Goal: Find specific page/section: Find specific page/section

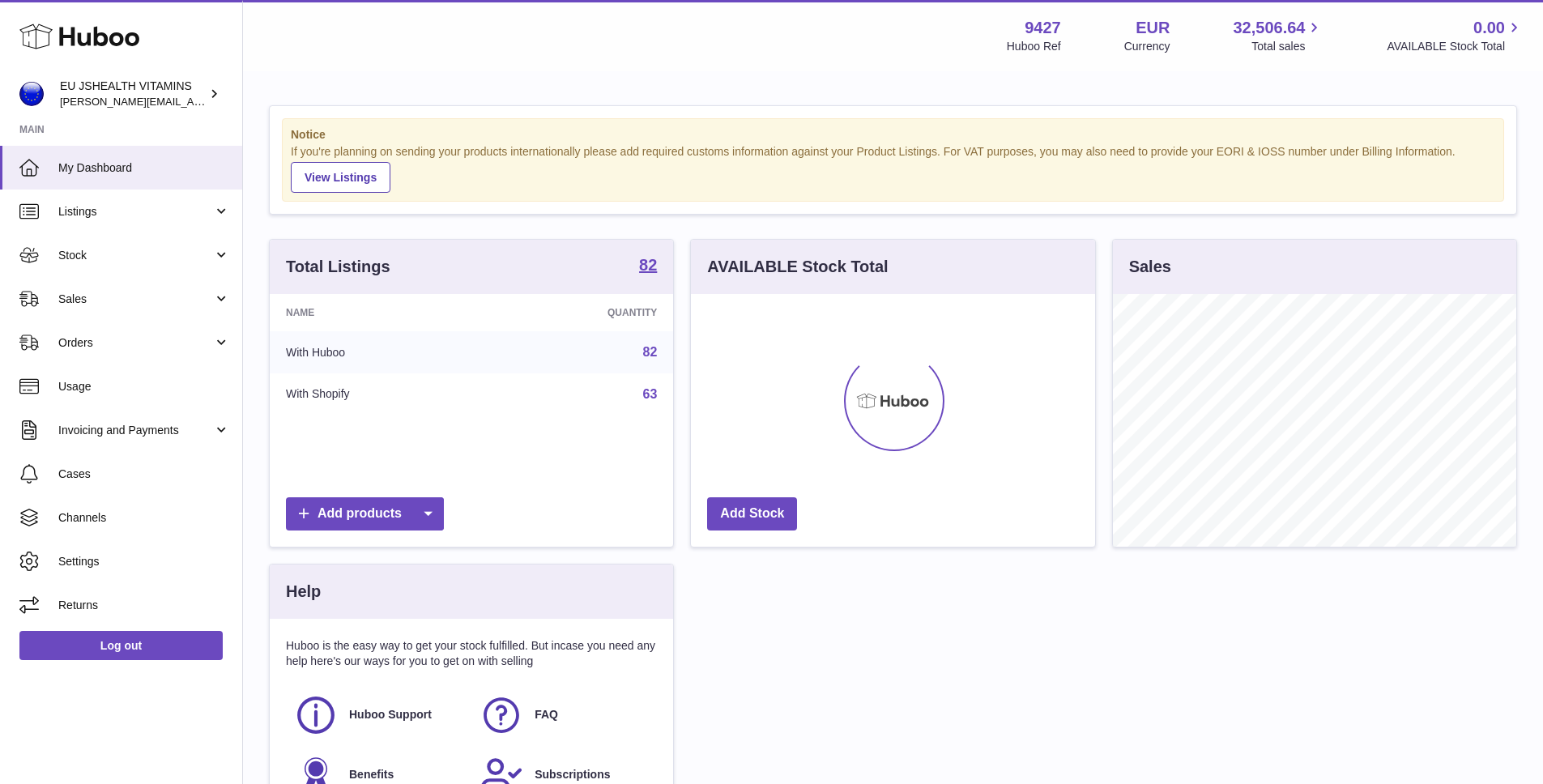
scroll to position [252, 404]
click at [91, 350] on span "Orders" at bounding box center [135, 343] width 155 height 15
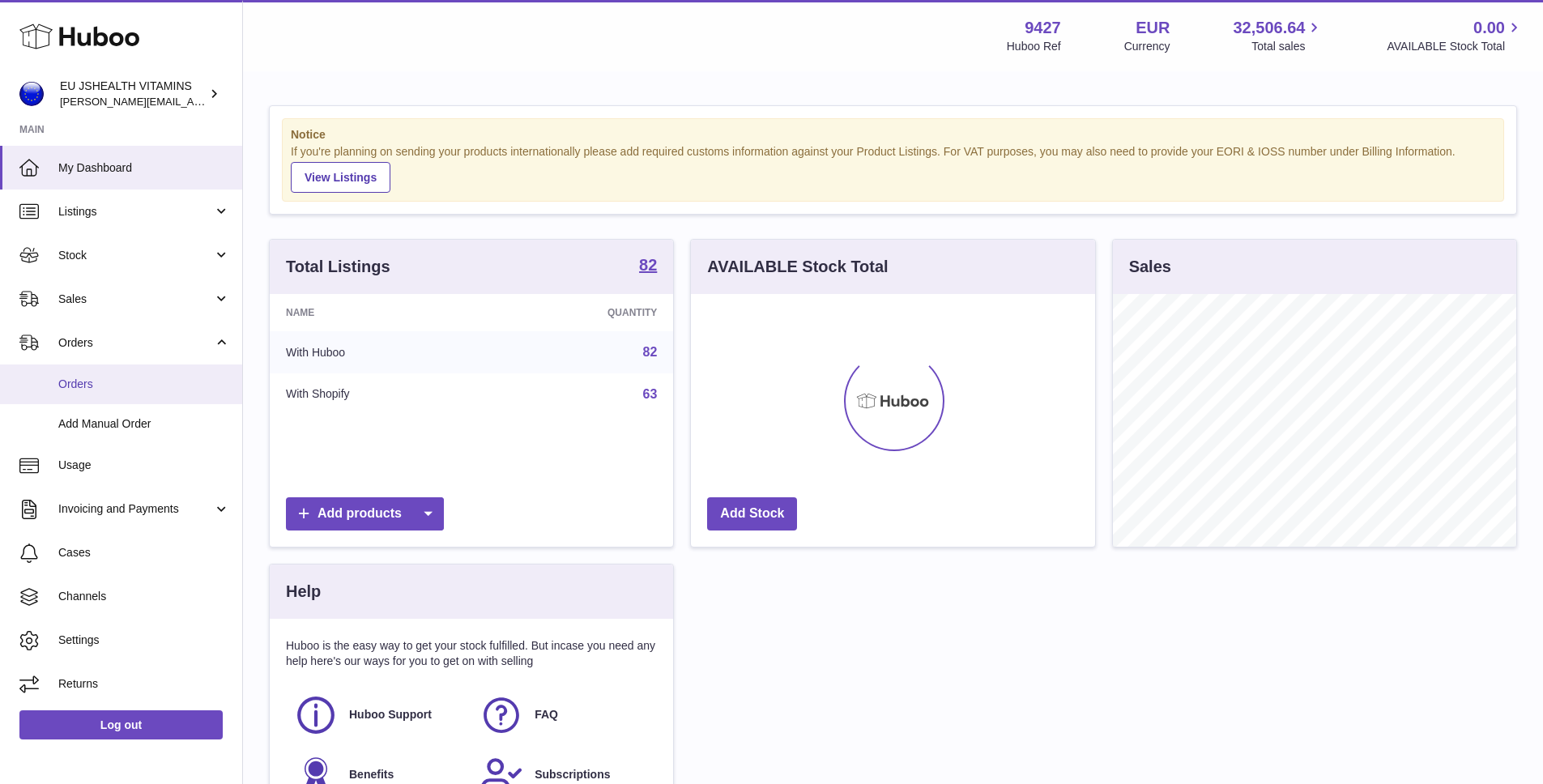
click at [129, 389] on span "Orders" at bounding box center [144, 383] width 172 height 15
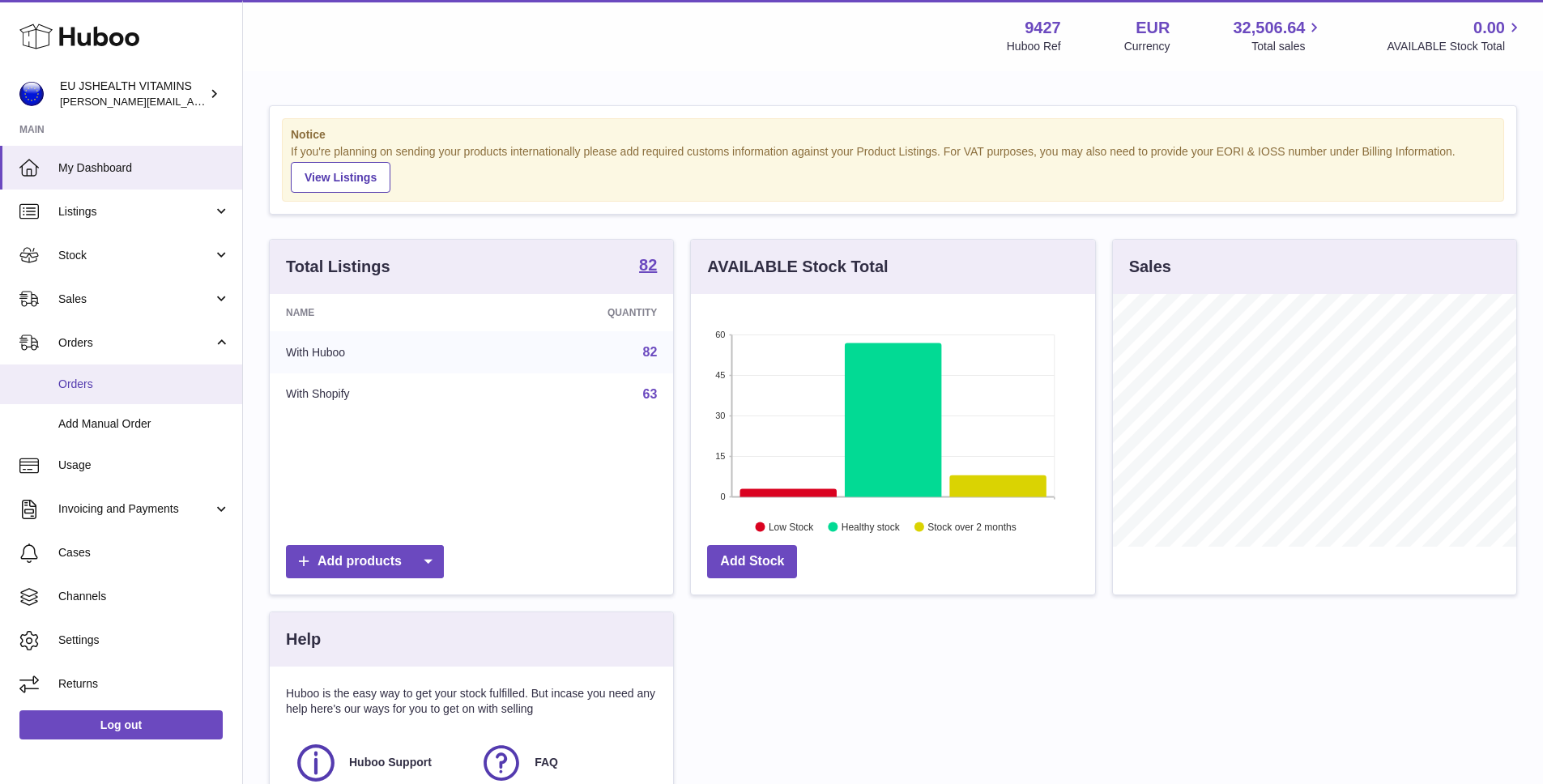
scroll to position [809612, 809629]
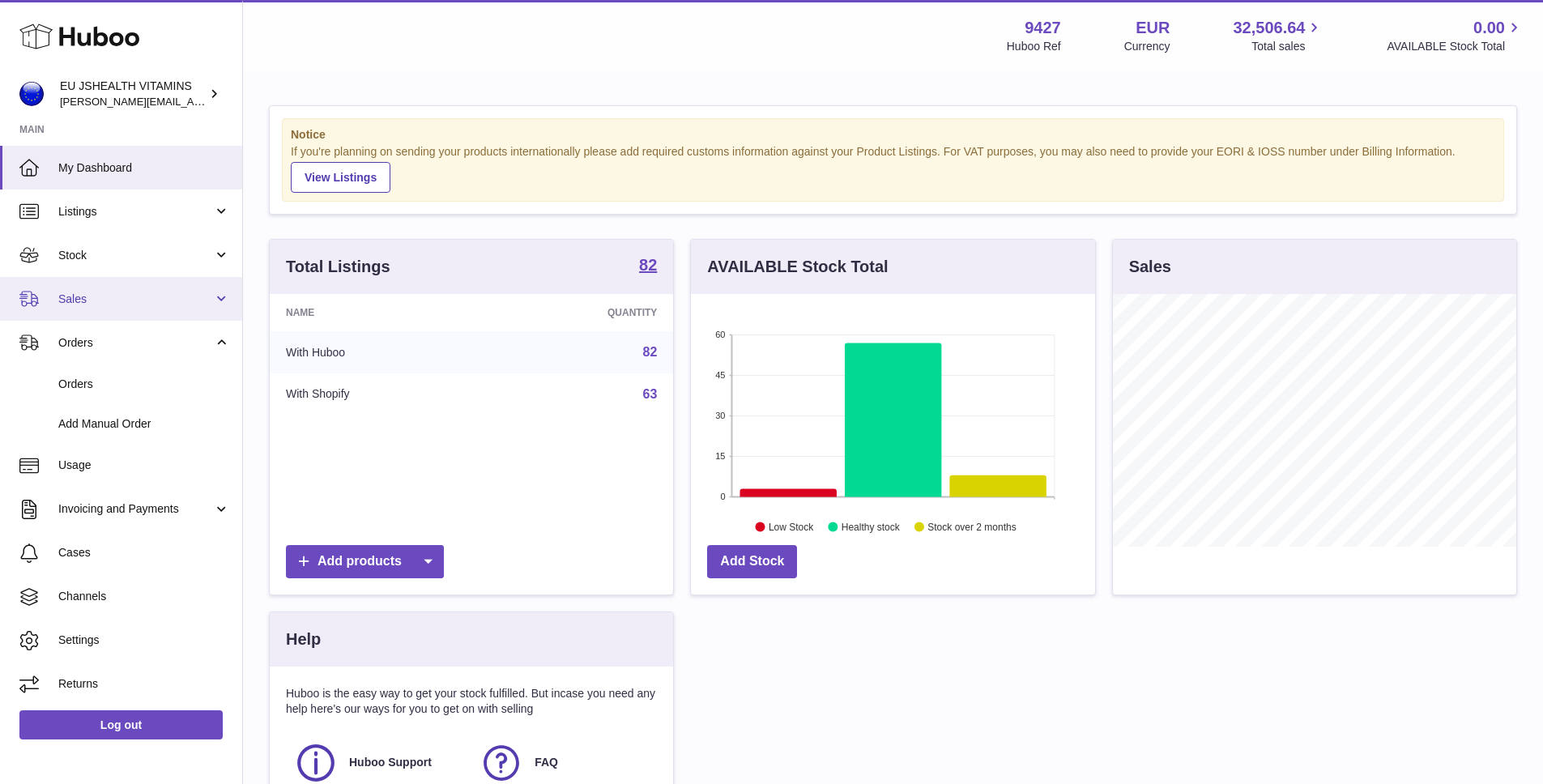
click at [80, 307] on link "Sales" at bounding box center [121, 298] width 242 height 43
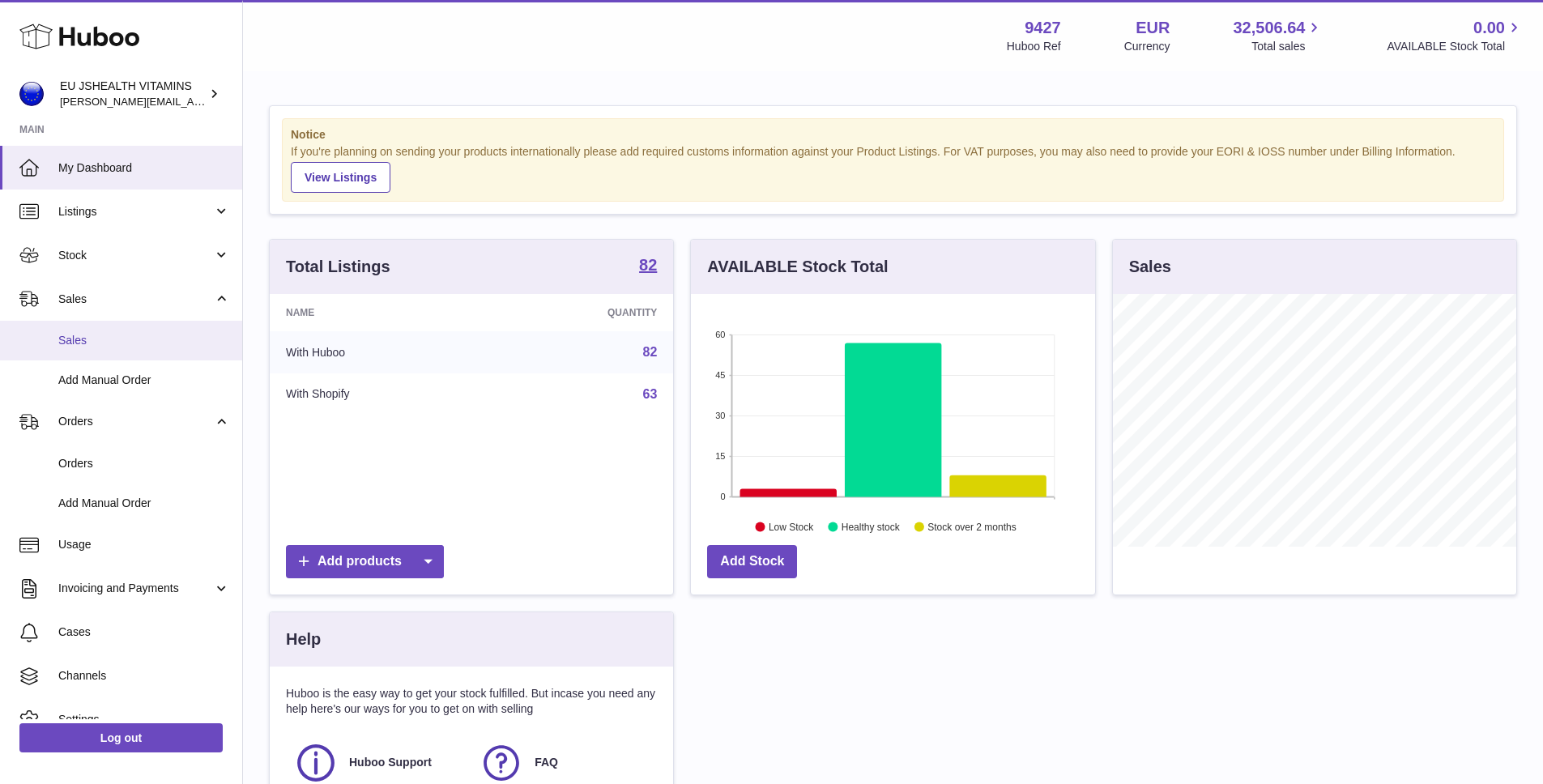
click at [89, 354] on link "Sales" at bounding box center [121, 341] width 242 height 40
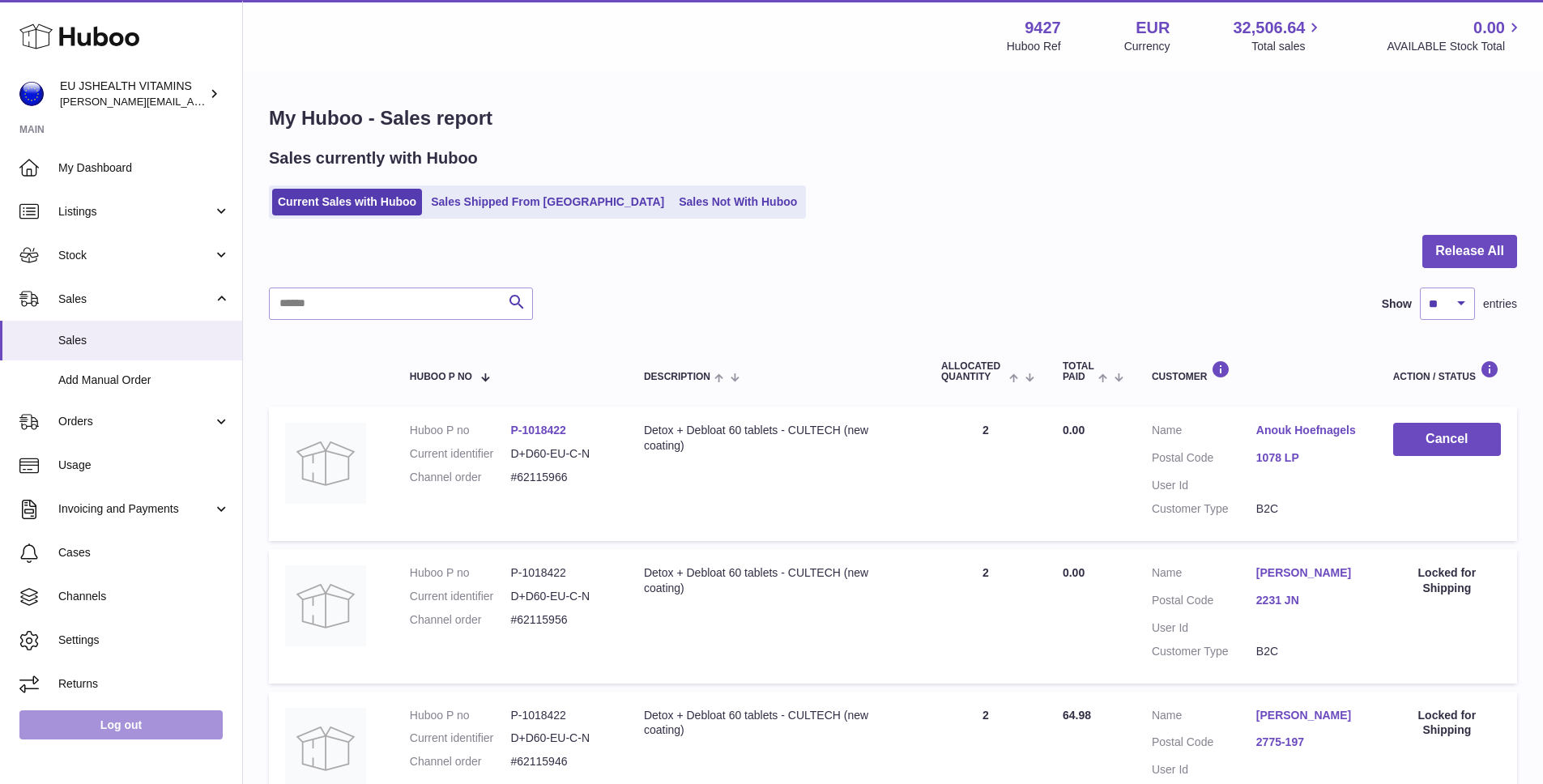
click at [147, 726] on link "Log out" at bounding box center [120, 724] width 204 height 29
